Goal: Check status: Check status

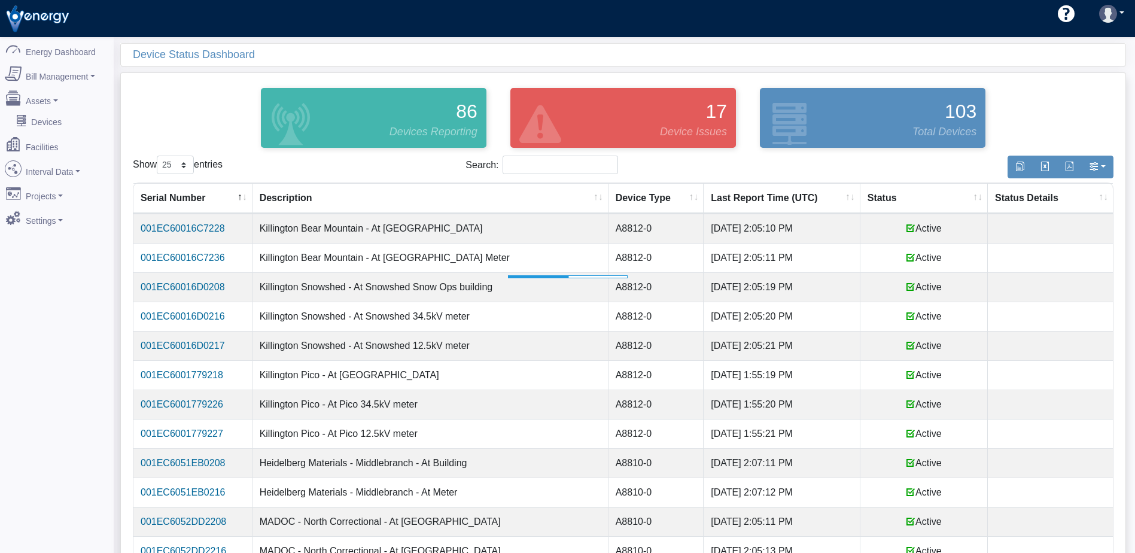
select select "25"
click at [877, 198] on th "Status" at bounding box center [924, 198] width 127 height 31
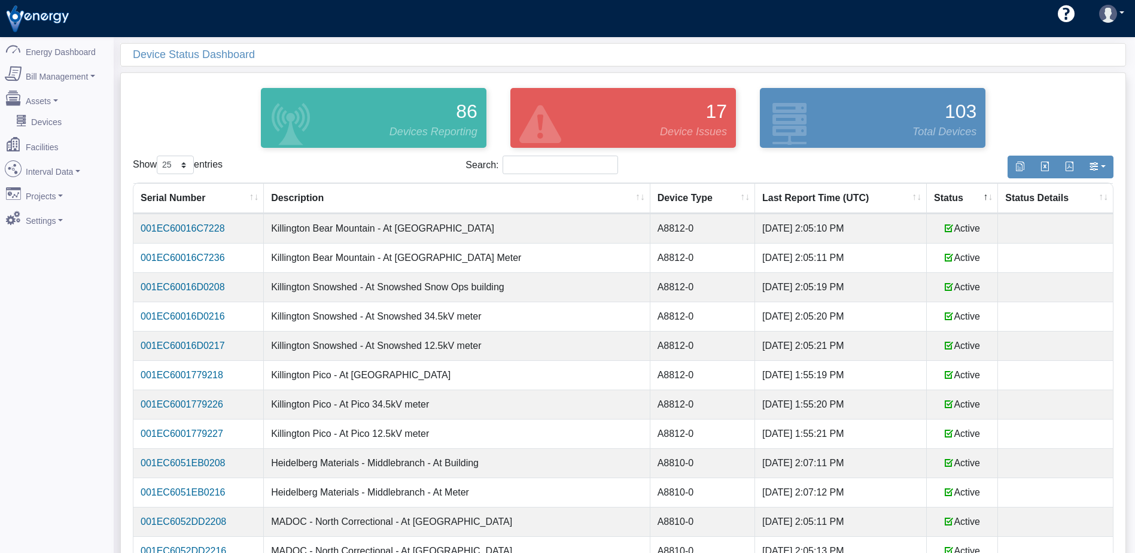
click at [947, 199] on th "Status" at bounding box center [962, 198] width 71 height 31
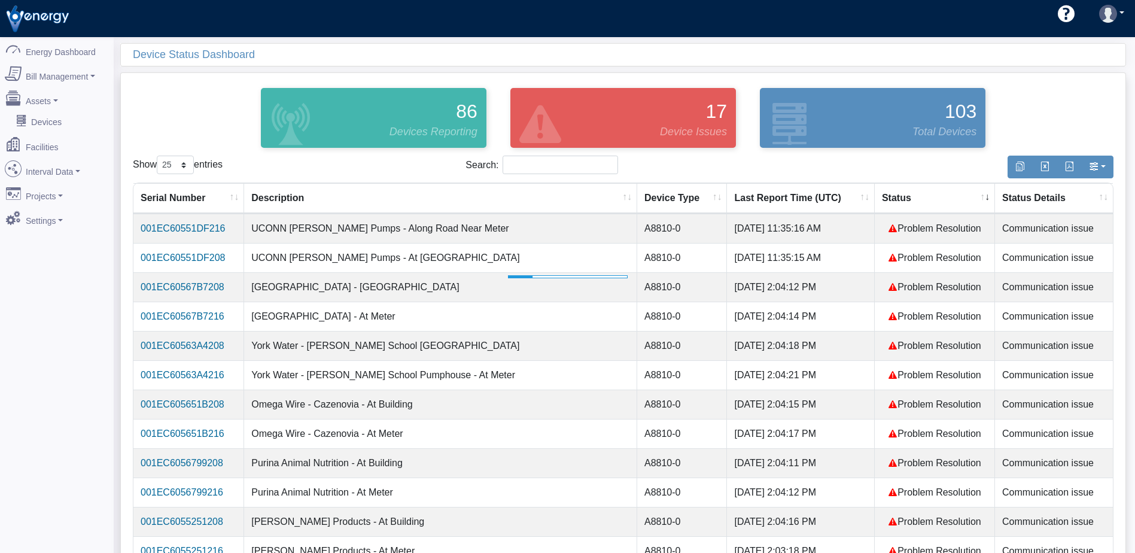
select select "25"
click at [896, 199] on th "Status" at bounding box center [935, 198] width 120 height 31
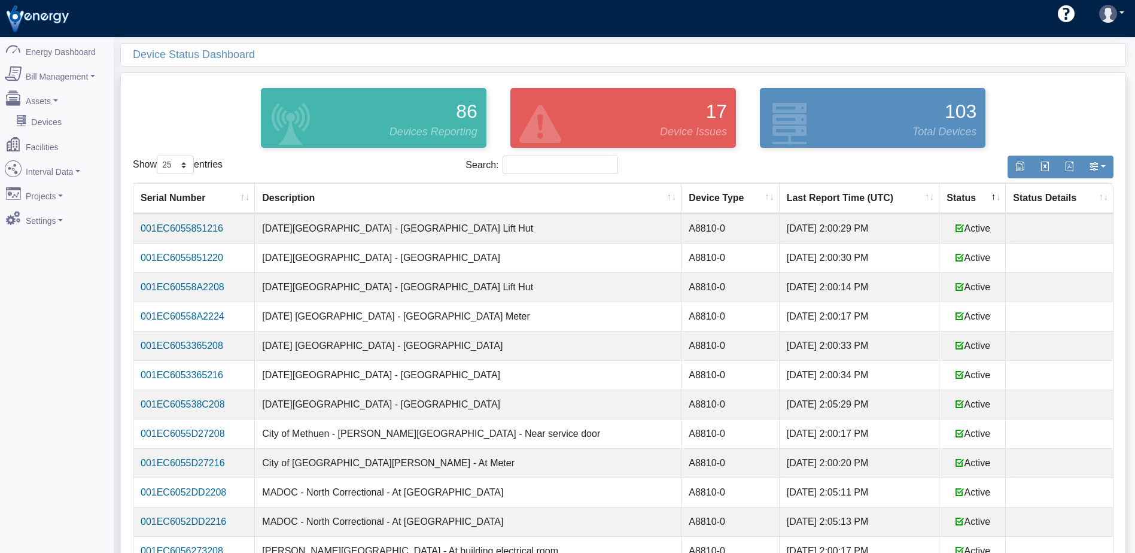
click at [940, 199] on th "Status" at bounding box center [973, 198] width 66 height 31
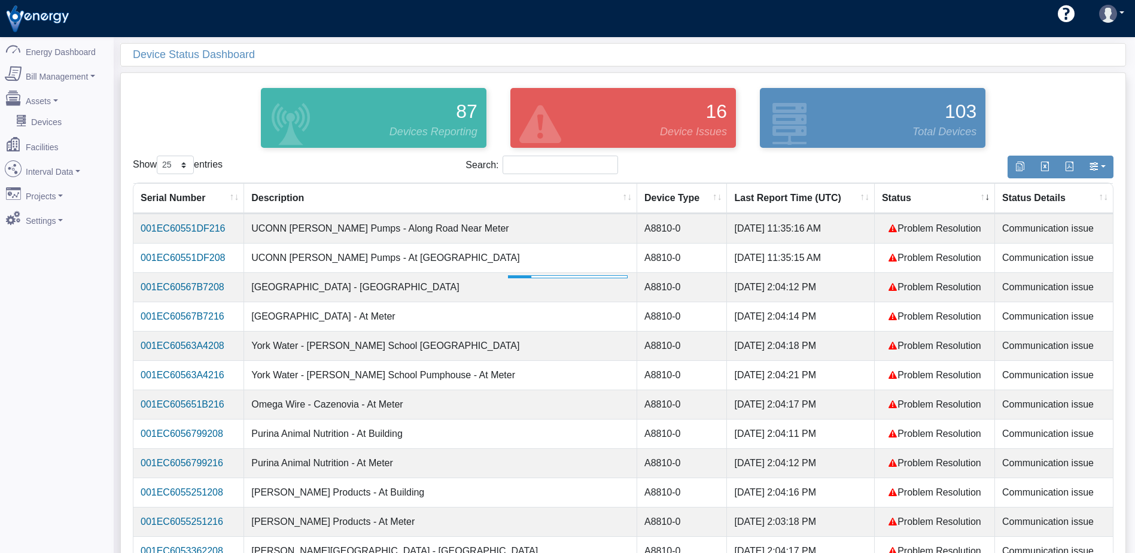
select select "25"
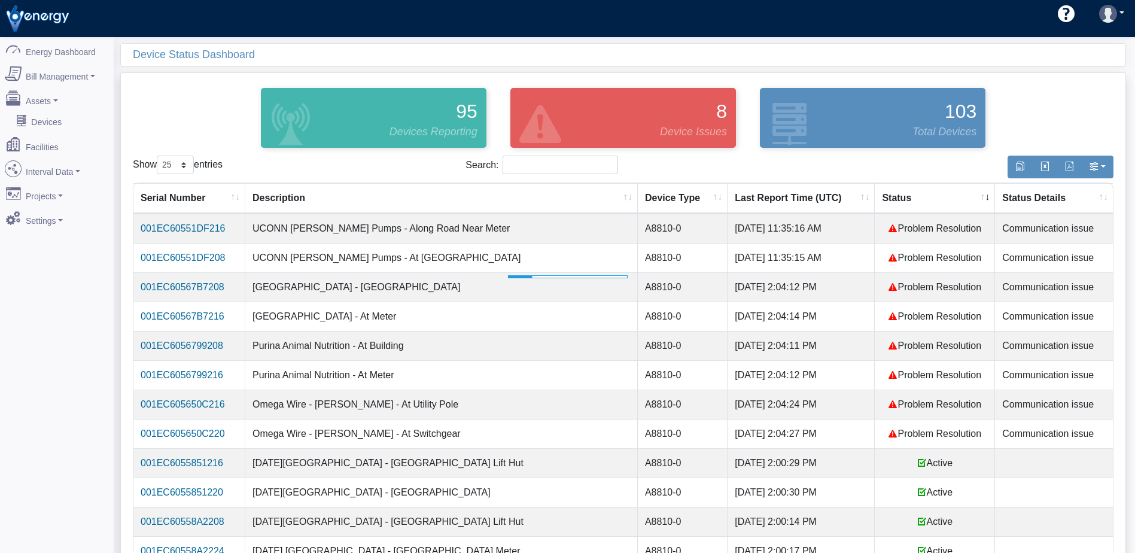
select select "25"
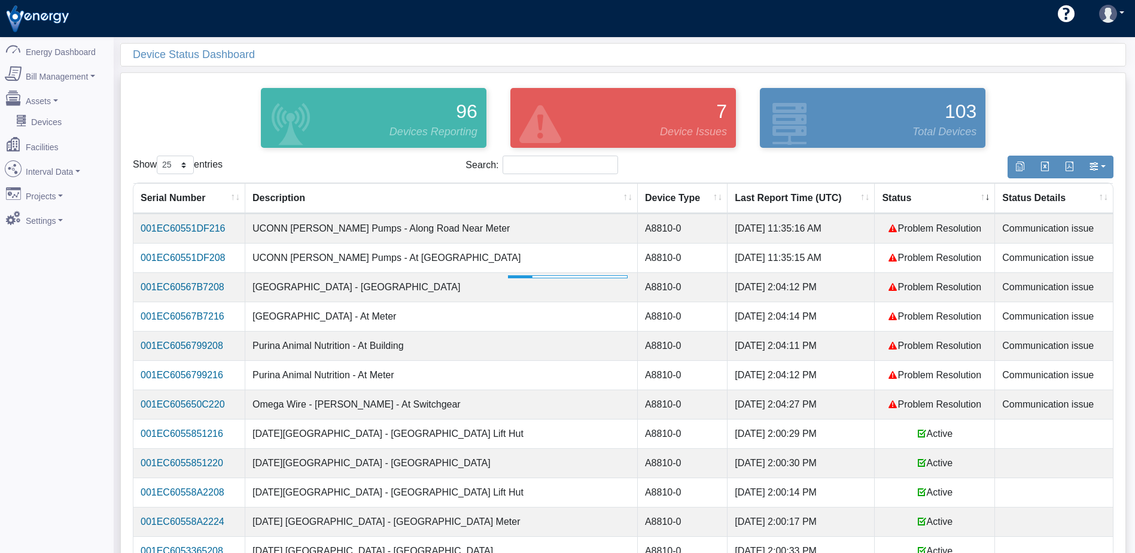
select select "25"
